Goal: Information Seeking & Learning: Learn about a topic

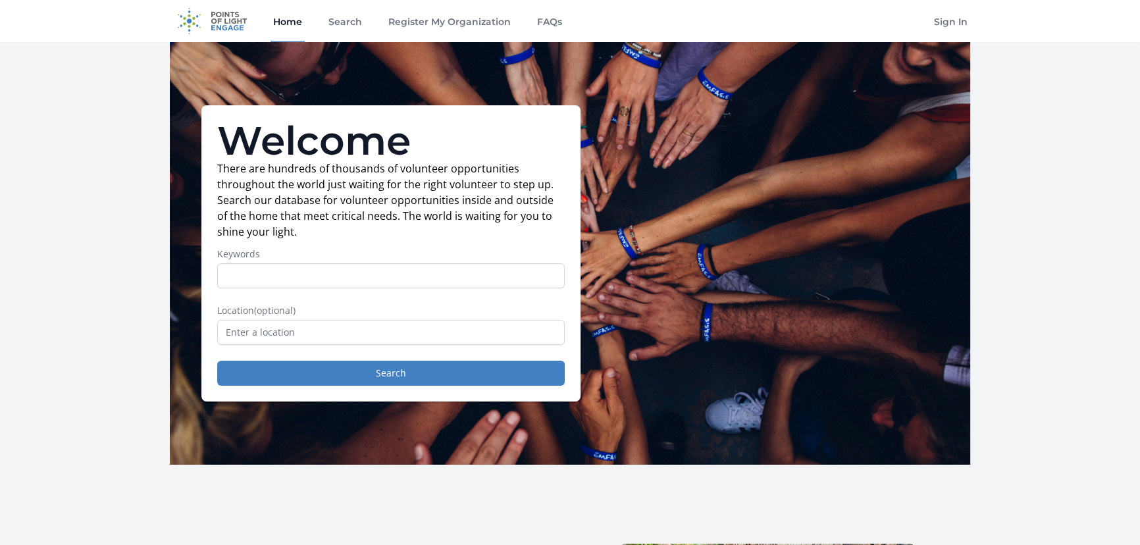
click at [295, 270] on input "Keywords" at bounding box center [390, 275] width 347 height 25
type input "gameday"
click at [217, 361] on button "Search" at bounding box center [390, 373] width 347 height 25
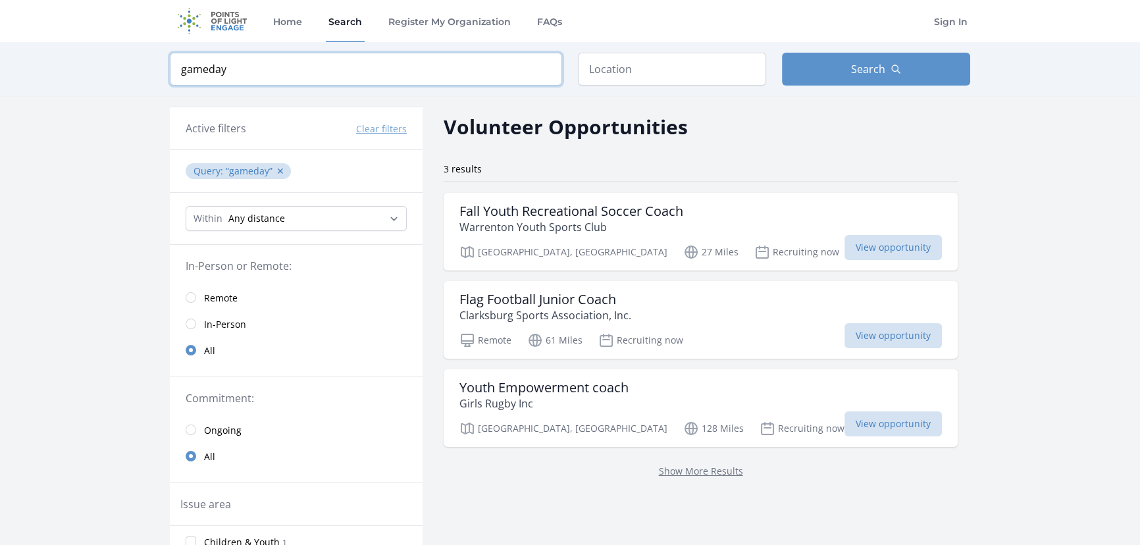
click at [209, 66] on input "gameday" at bounding box center [366, 69] width 392 height 33
click at [890, 64] on icon "button" at bounding box center [895, 69] width 11 height 11
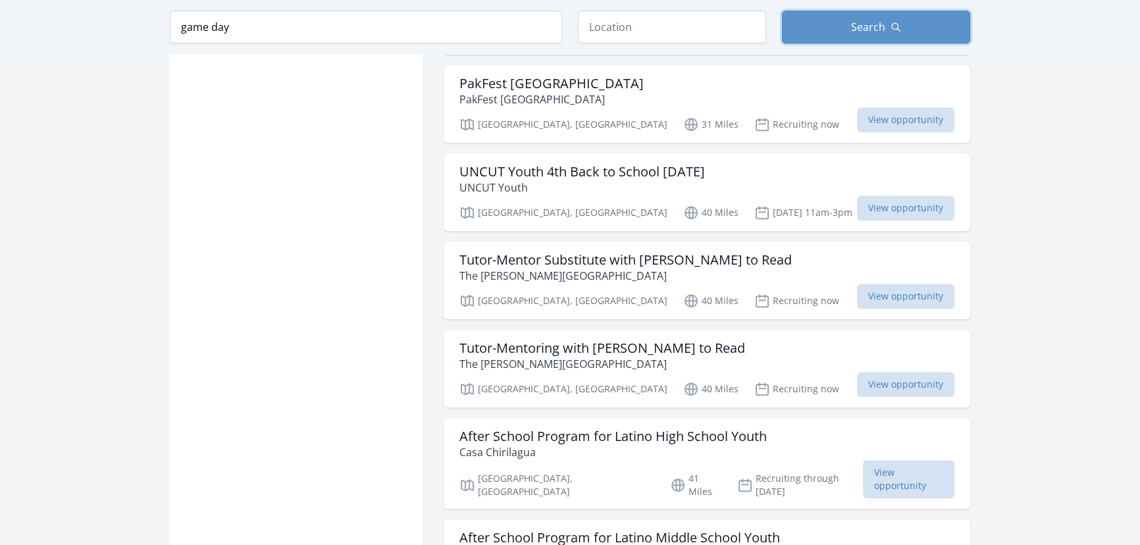
scroll to position [1435, 0]
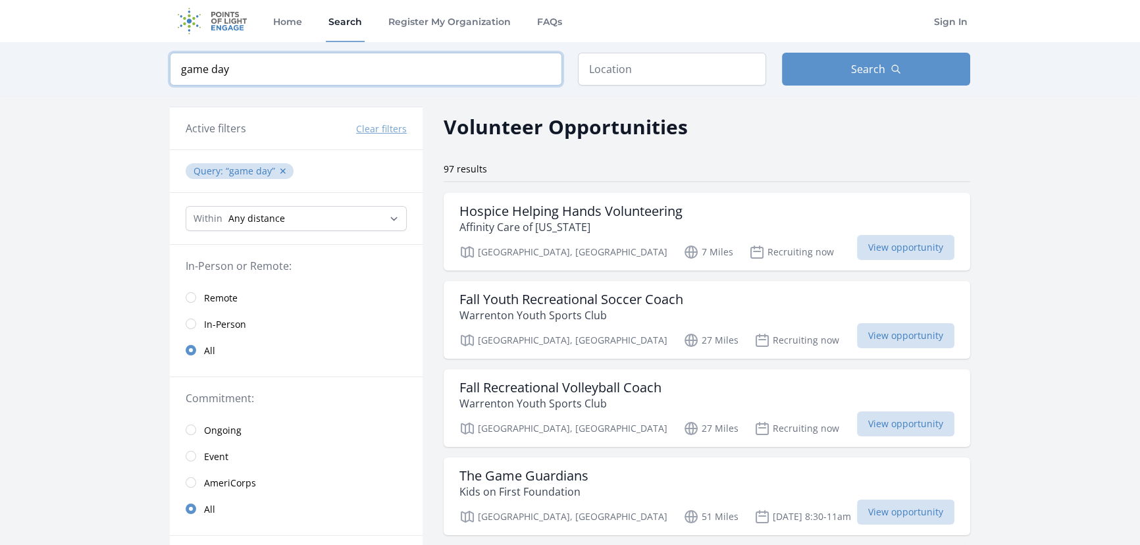
drag, startPoint x: 234, startPoint y: 71, endPoint x: 121, endPoint y: 63, distance: 113.4
click at [121, 63] on div "Keyword game day Location Search" at bounding box center [570, 69] width 1140 height 54
type input "a"
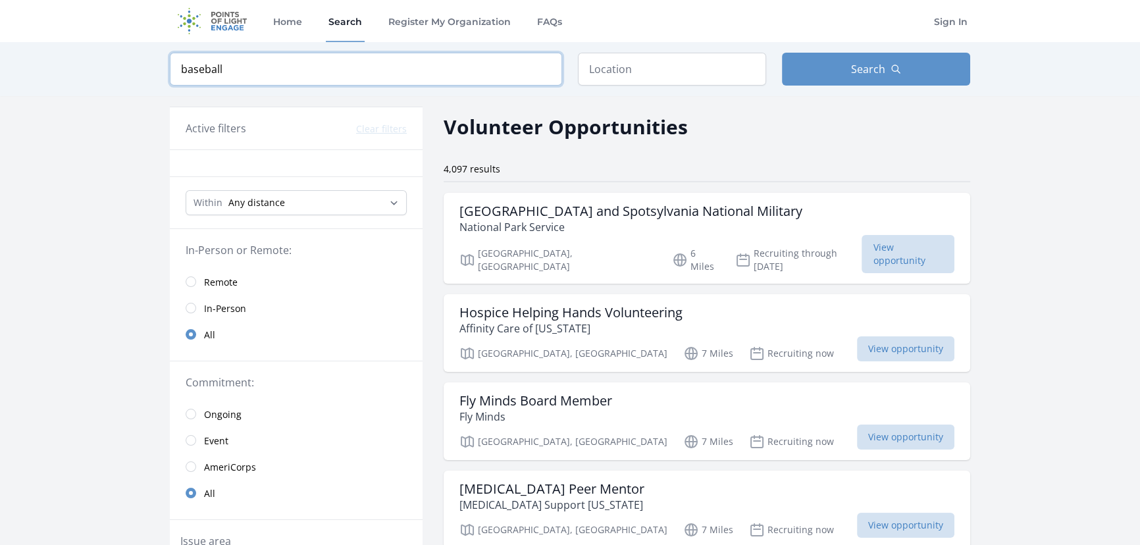
type input "baseball"
click button "submit" at bounding box center [0, 0] width 0 height 0
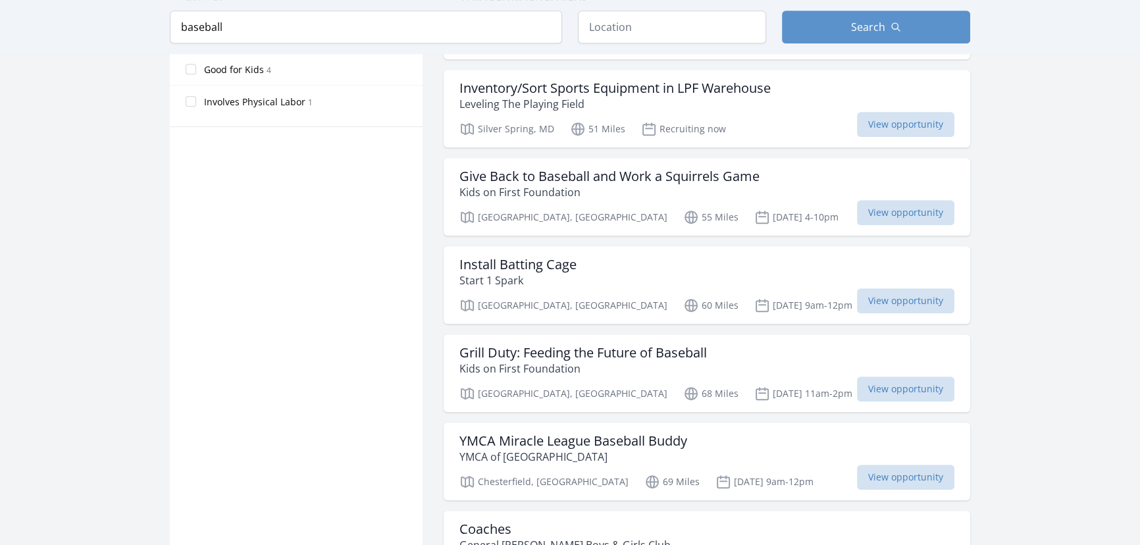
scroll to position [897, 0]
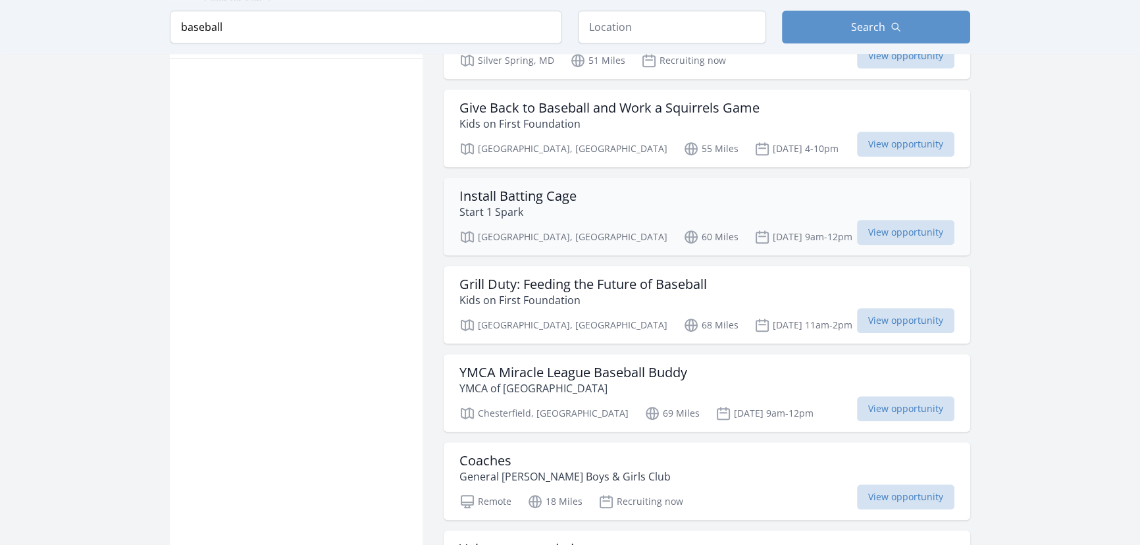
click at [559, 191] on h3 "Install Batting Cage" at bounding box center [517, 196] width 117 height 16
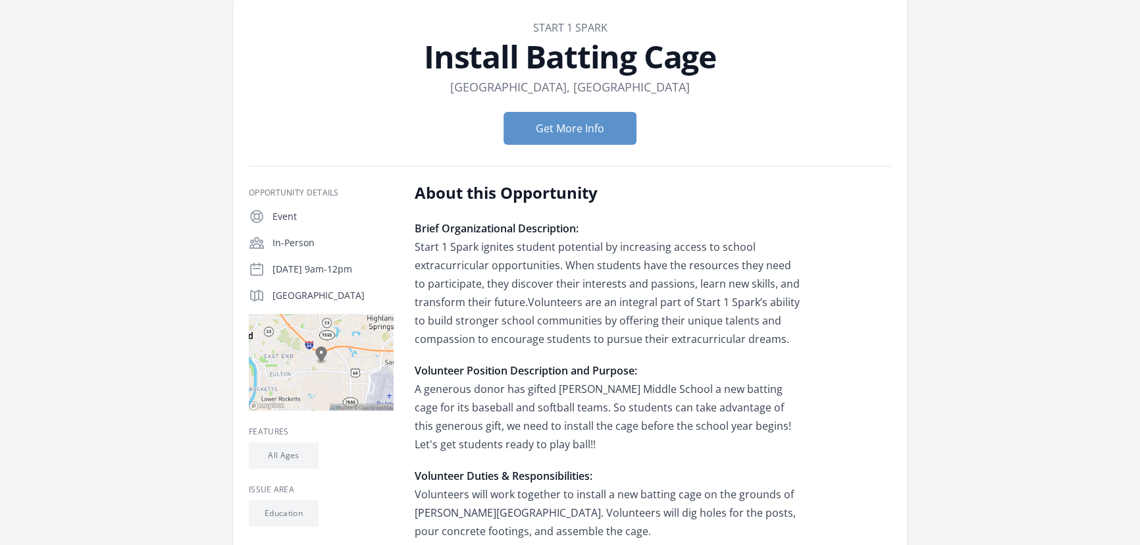
scroll to position [119, 0]
